Goal: Transaction & Acquisition: Purchase product/service

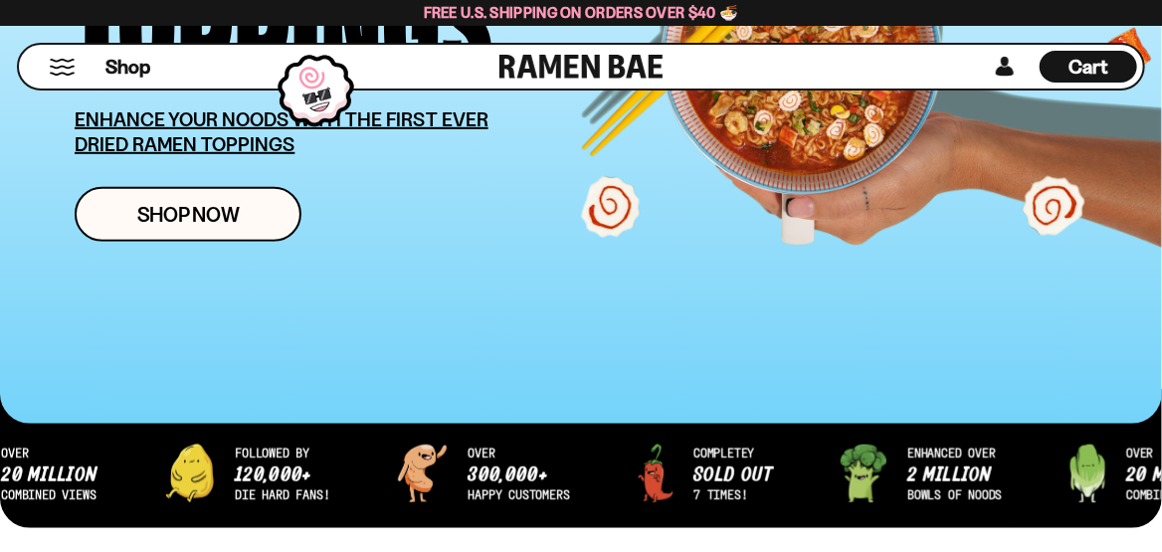
scroll to position [298, 0]
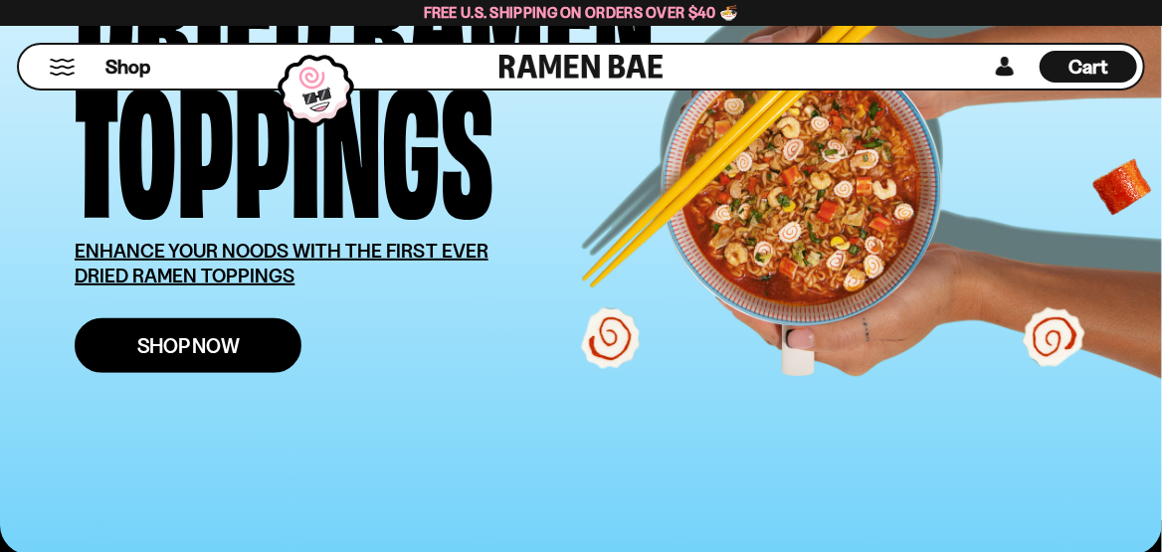
click at [167, 346] on span "Shop Now" at bounding box center [188, 345] width 102 height 21
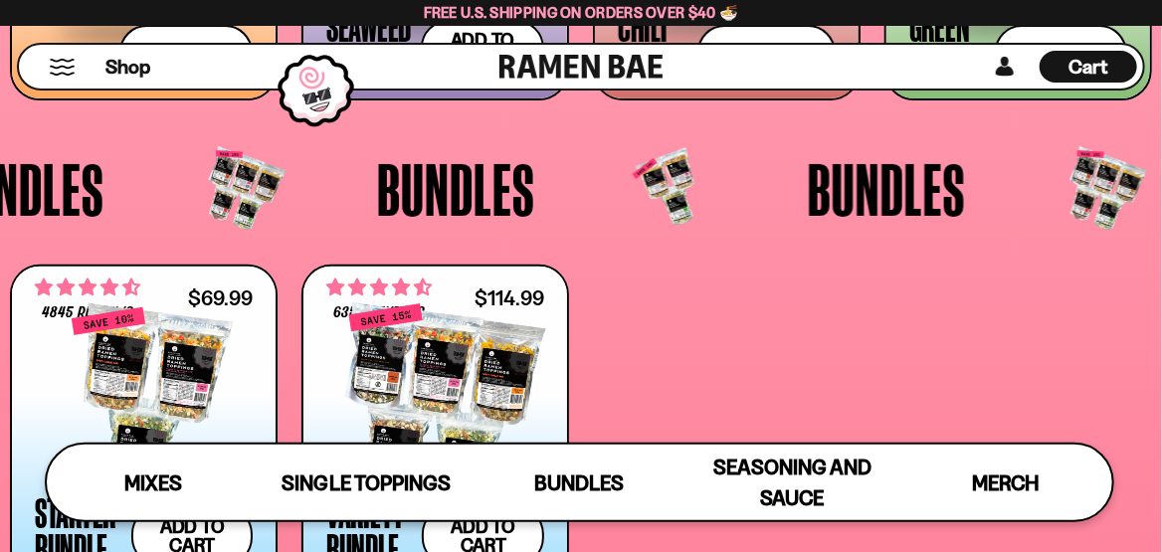
scroll to position [3457, 0]
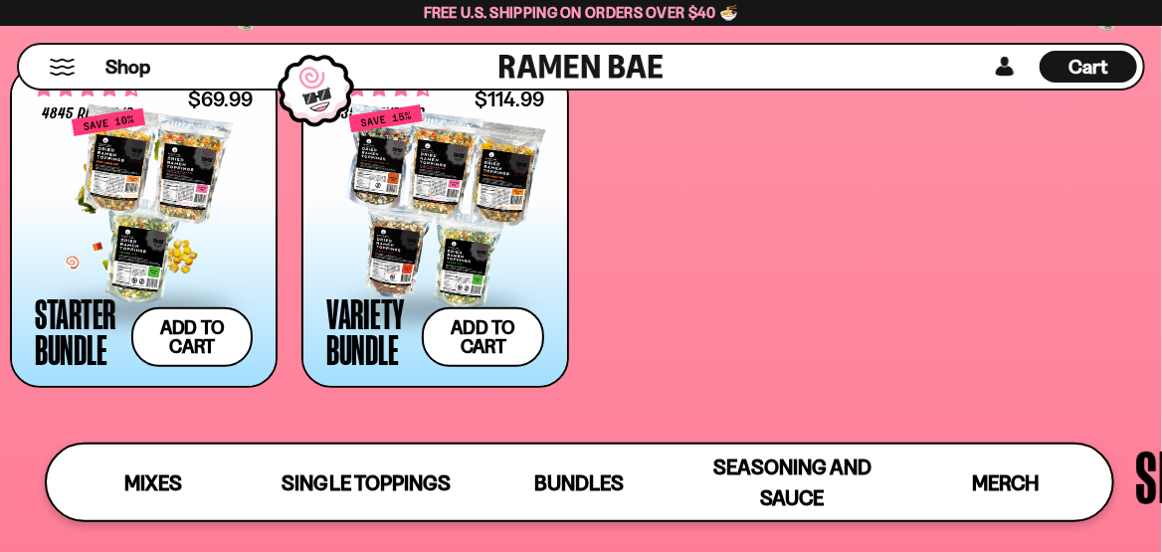
click at [254, 232] on div "**********" at bounding box center [144, 227] width 264 height 318
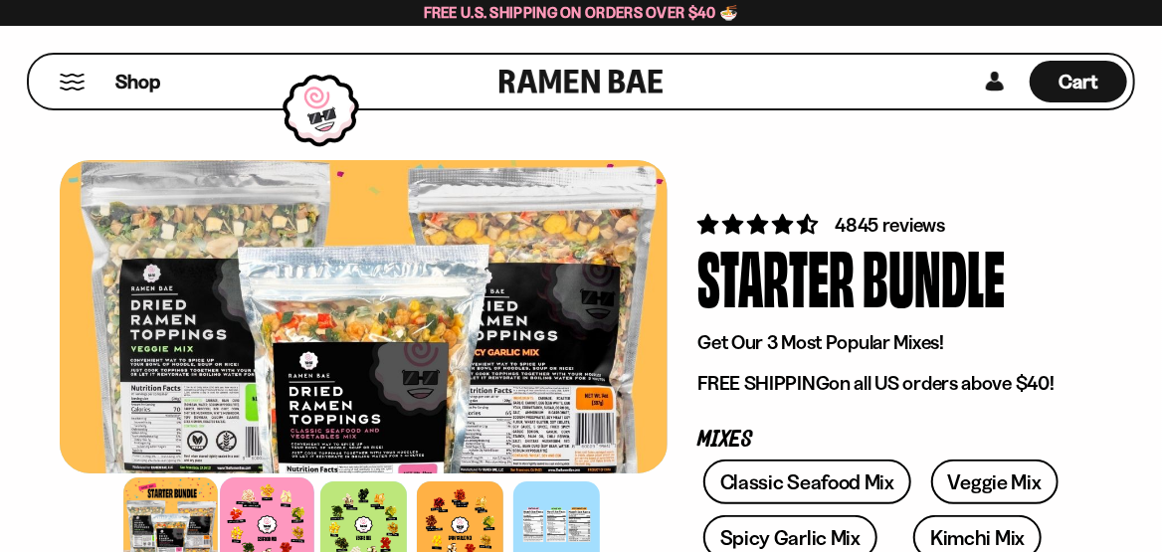
click at [274, 523] on div at bounding box center [267, 524] width 94 height 94
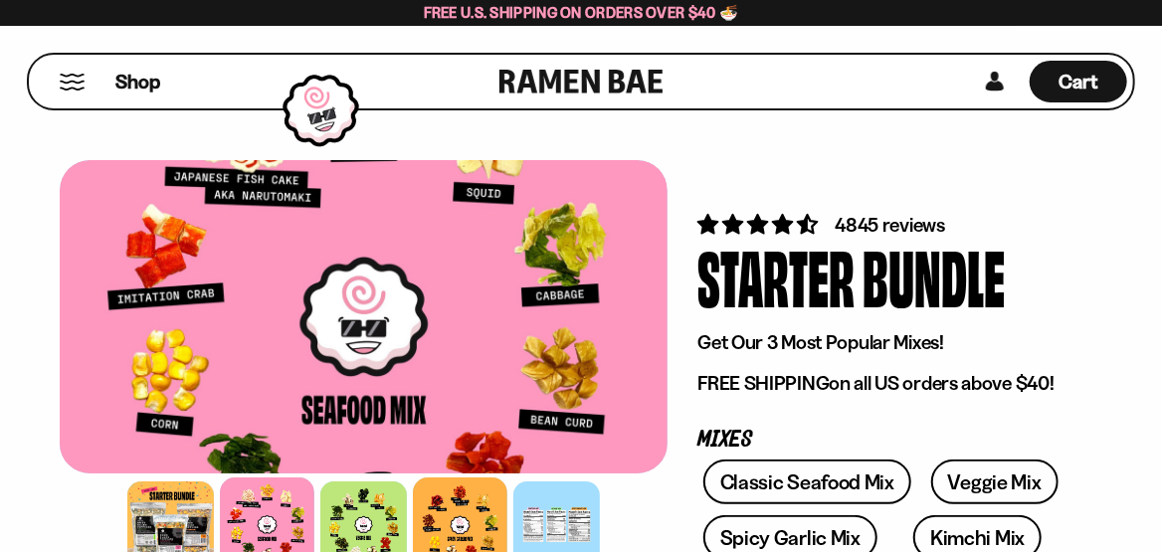
click at [456, 510] on div at bounding box center [460, 524] width 94 height 94
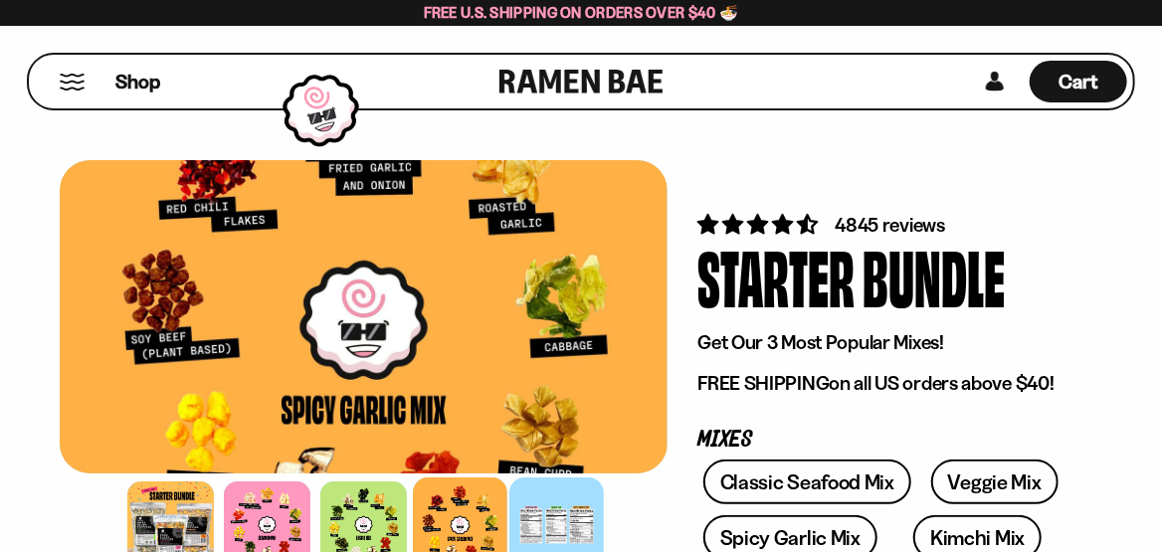
click at [538, 512] on div at bounding box center [556, 524] width 94 height 94
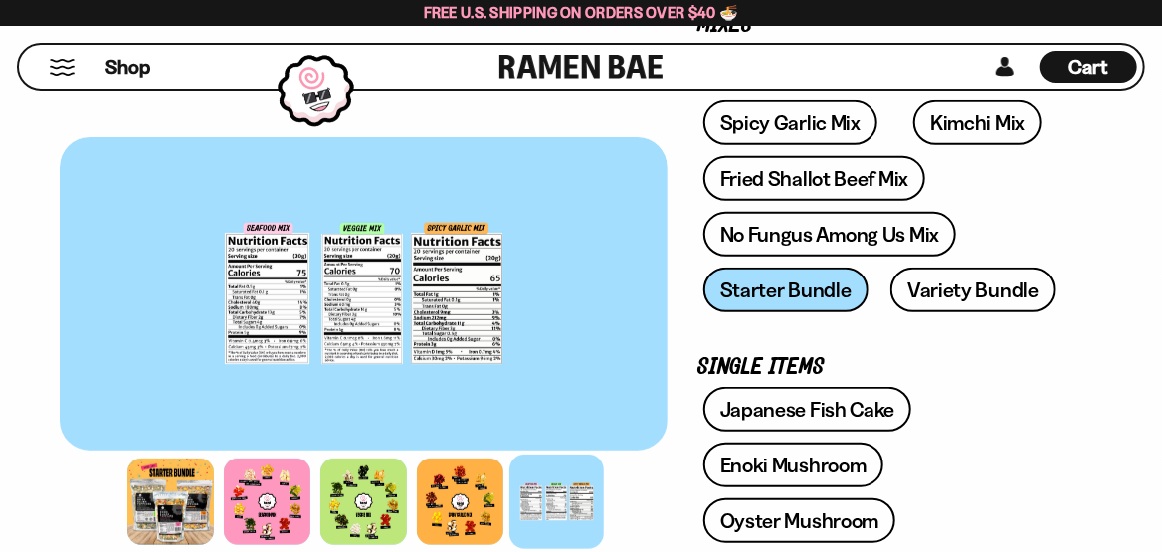
scroll to position [398, 0]
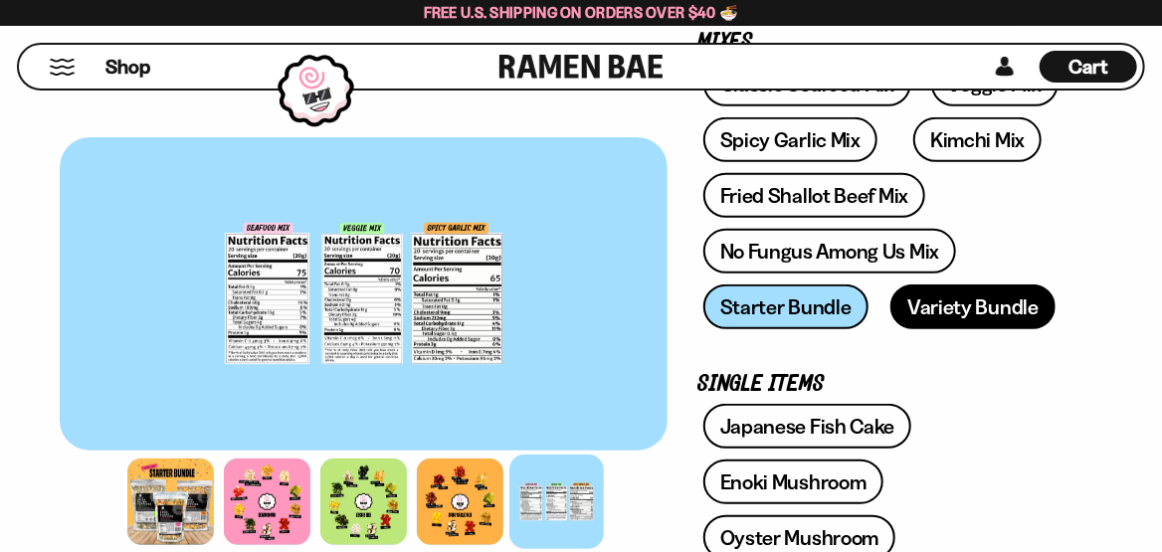
click at [952, 297] on link "Variety Bundle" at bounding box center [972, 306] width 165 height 45
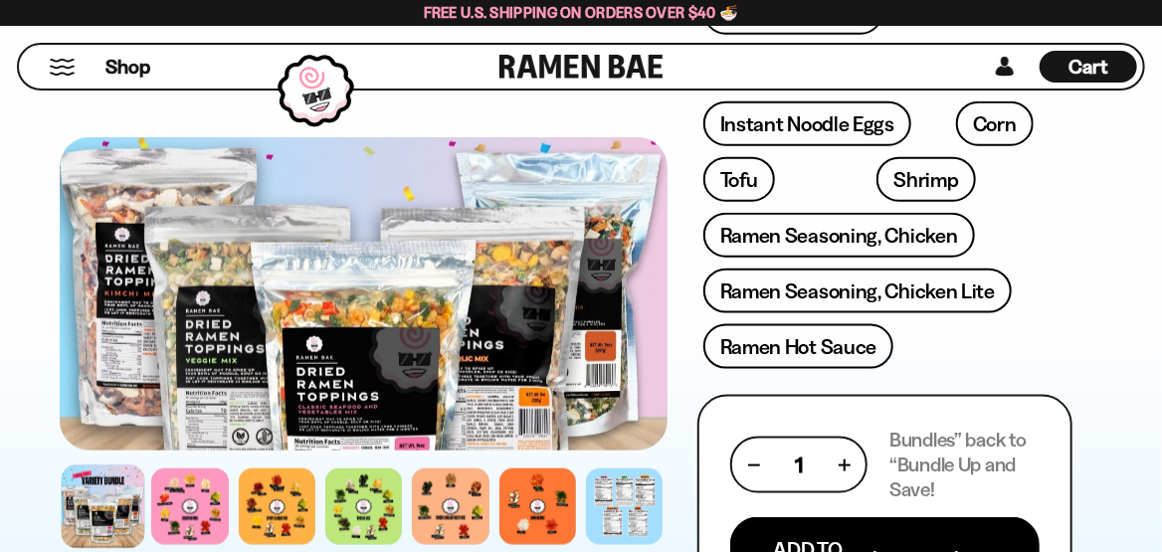
scroll to position [894, 0]
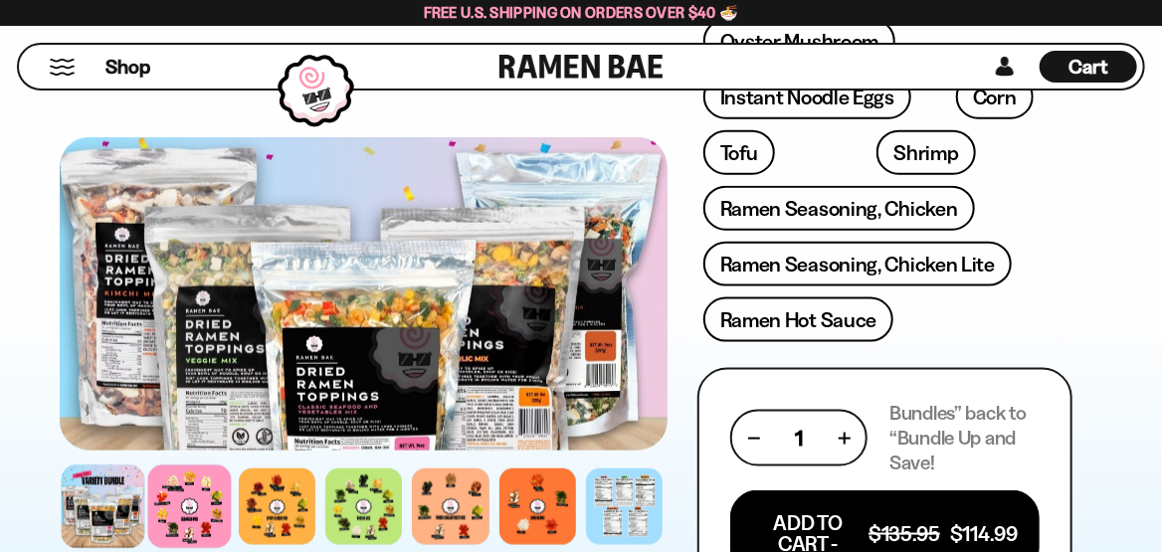
click at [181, 504] on div at bounding box center [190, 507] width 84 height 84
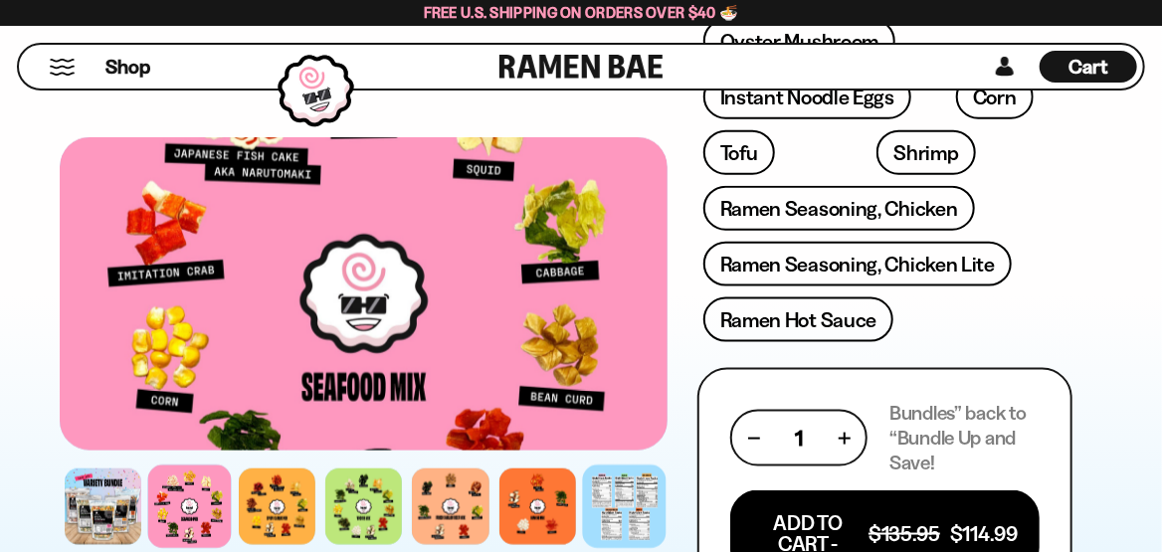
click at [624, 498] on div at bounding box center [625, 507] width 84 height 84
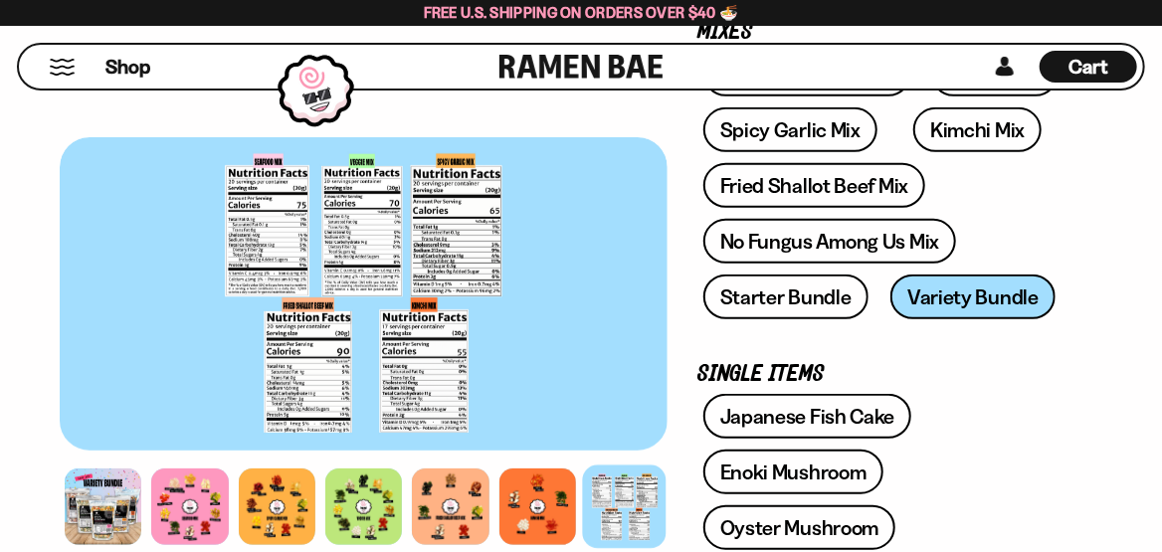
scroll to position [398, 0]
